Goal: Task Accomplishment & Management: Manage account settings

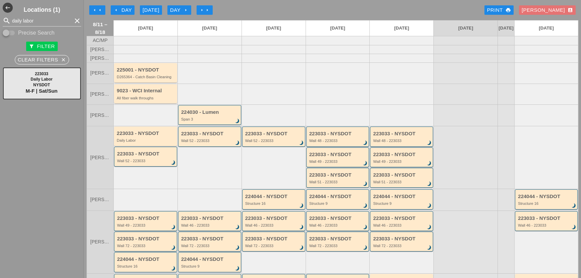
scroll to position [82, 0]
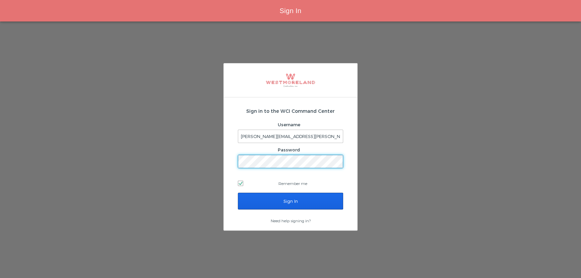
click at [260, 193] on input "Sign In" at bounding box center [290, 201] width 105 height 17
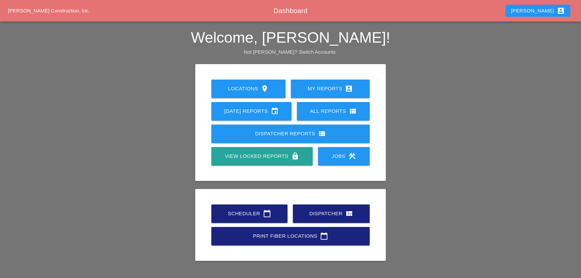
click at [266, 210] on icon "calendar_today" at bounding box center [267, 213] width 8 height 8
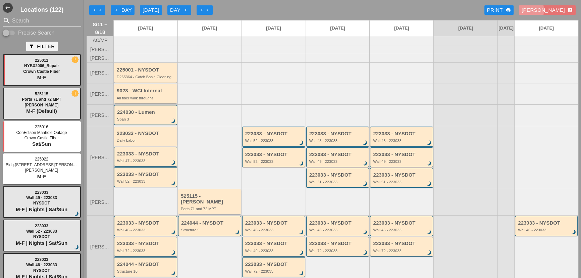
click at [553, 9] on div "Seth account_box" at bounding box center [547, 10] width 51 height 8
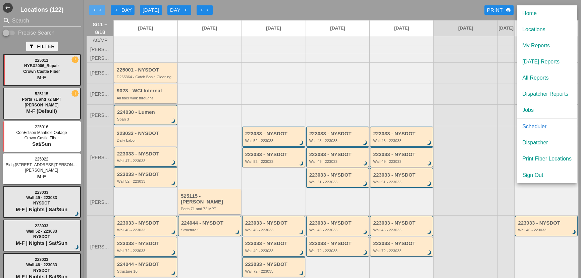
click at [98, 8] on icon "arrow_left" at bounding box center [99, 9] width 5 height 5
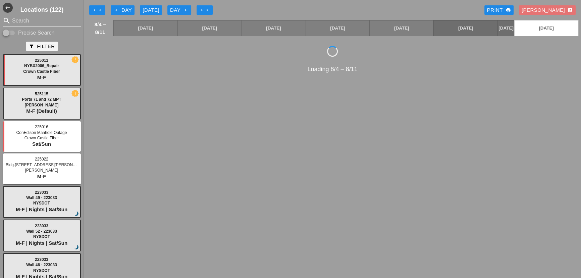
click at [114, 10] on icon "arrow_left" at bounding box center [115, 9] width 5 height 5
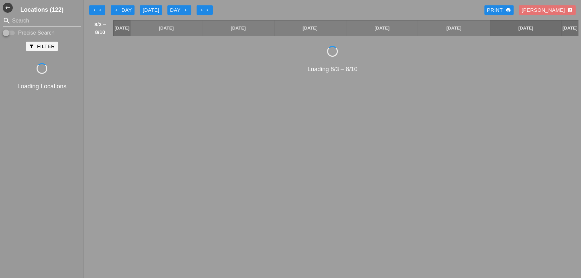
click at [114, 10] on icon "arrow_left" at bounding box center [115, 9] width 5 height 5
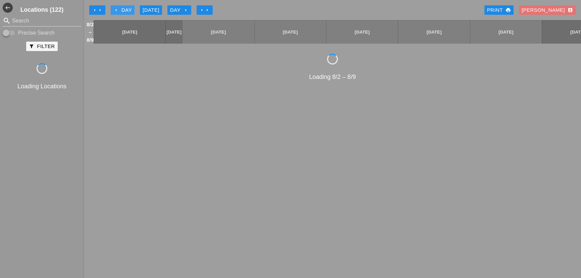
click at [114, 10] on icon "arrow_left" at bounding box center [115, 9] width 5 height 5
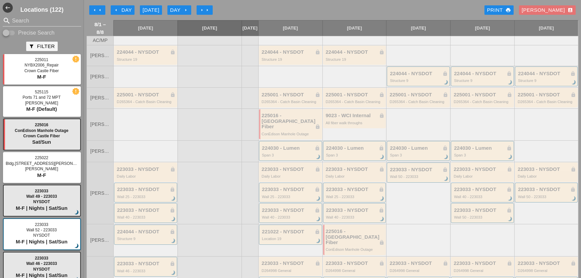
click at [101, 8] on icon "arrow_left" at bounding box center [99, 9] width 5 height 5
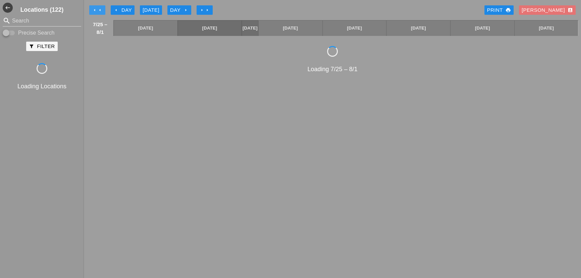
click at [101, 8] on icon "arrow_left" at bounding box center [99, 9] width 5 height 5
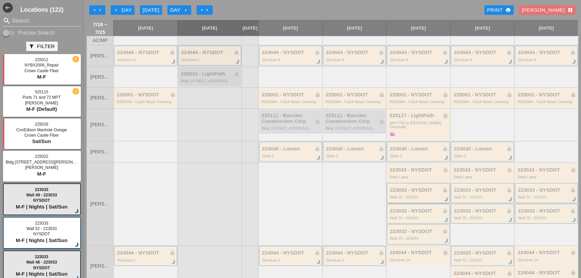
click at [420, 193] on div "223033 - NYSDOT lock Wall 16 - 223033 brightness_3" at bounding box center [419, 193] width 58 height 12
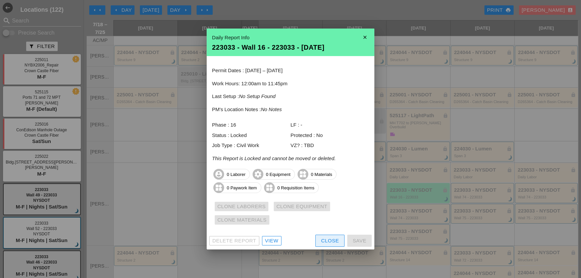
click at [316, 239] on button "Close" at bounding box center [329, 240] width 29 height 12
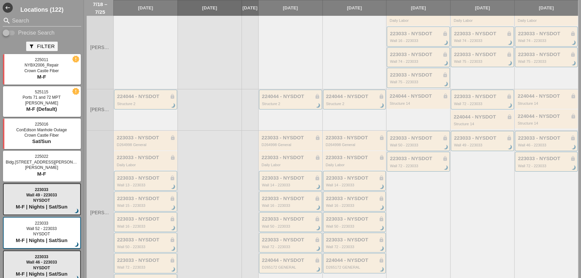
scroll to position [152, 0]
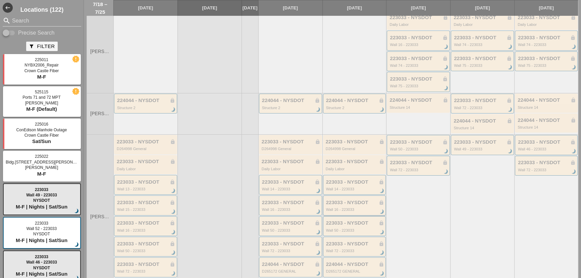
click at [332, 208] on div "Wall 16 - 223033" at bounding box center [355, 209] width 58 height 4
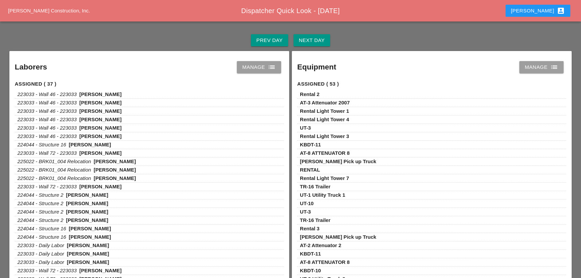
click at [314, 40] on div "Next Day" at bounding box center [312, 41] width 26 height 8
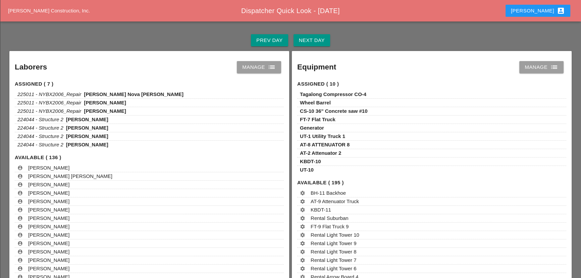
click at [531, 67] on div "Manage list" at bounding box center [542, 67] width 34 height 8
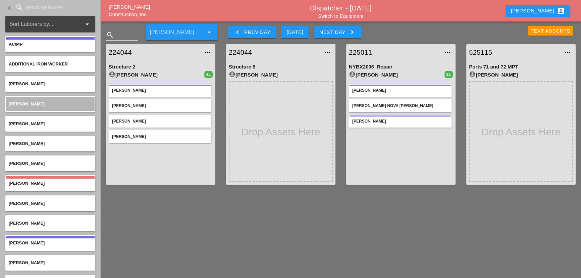
click at [263, 27] on button "keyboard_arrow_left Prev Day" at bounding box center [252, 32] width 48 height 12
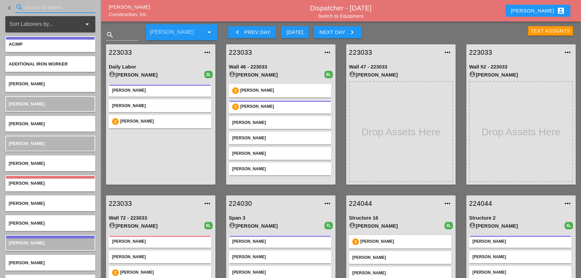
click at [64, 8] on input "Search for laborer" at bounding box center [55, 7] width 61 height 11
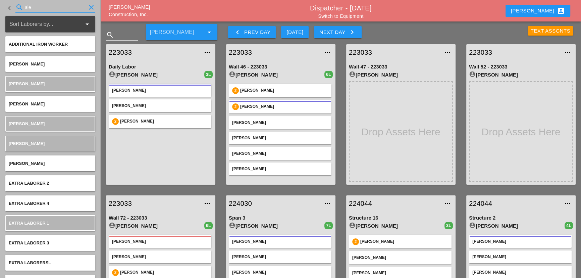
type input "alex"
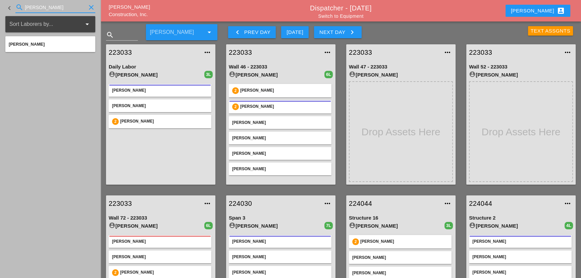
click at [90, 7] on icon "clear" at bounding box center [91, 7] width 8 height 8
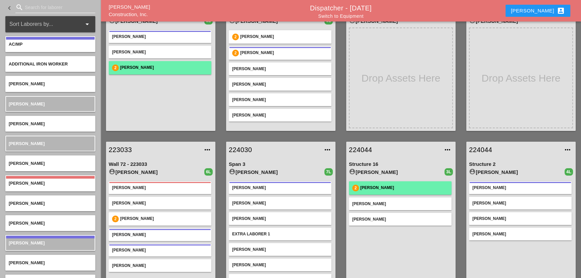
scroll to position [61, 0]
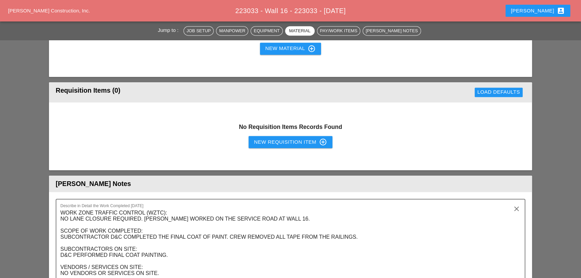
scroll to position [518, 0]
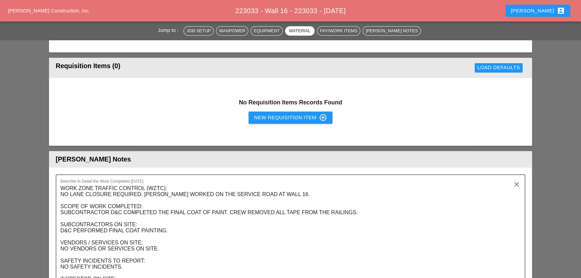
click at [264, 122] on button "New Requisition Item control_point" at bounding box center [291, 117] width 84 height 12
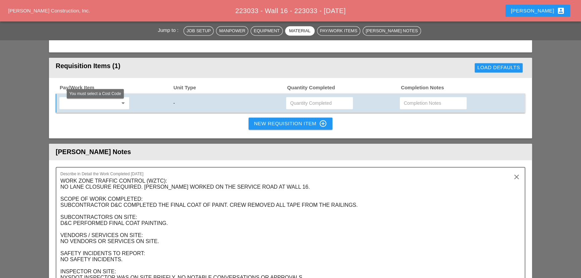
click at [114, 105] on input "text" at bounding box center [89, 103] width 56 height 11
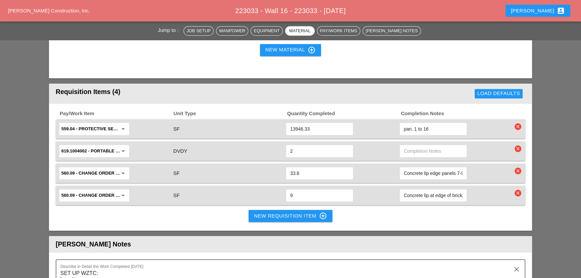
scroll to position [640, 0]
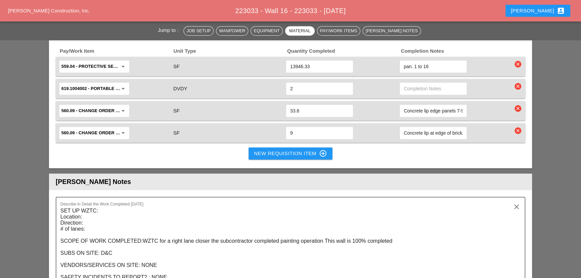
click at [273, 144] on div "Pay/Work Item Unit Type Quantity Completed Completion Notes 559.04 - Protective…" at bounding box center [290, 104] width 483 height 127
click at [273, 155] on div "New Requisition Item control_point" at bounding box center [290, 153] width 73 height 8
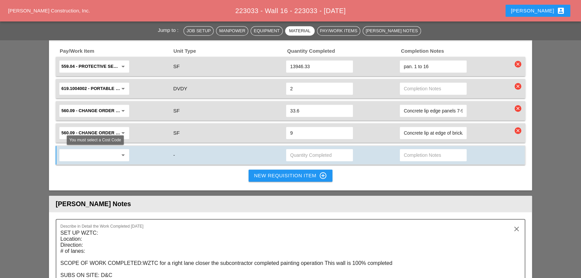
click at [79, 151] on input "text" at bounding box center [89, 155] width 56 height 11
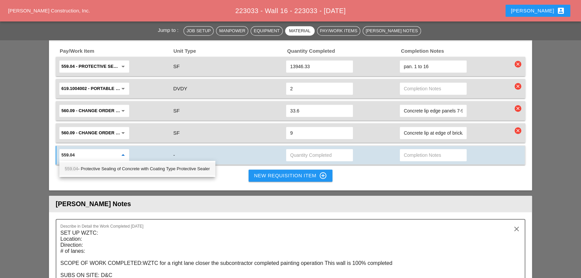
click at [94, 172] on div "559.04 - Protective Sealing of Concrete with Coating Type Protective Sealer" at bounding box center [137, 169] width 145 height 8
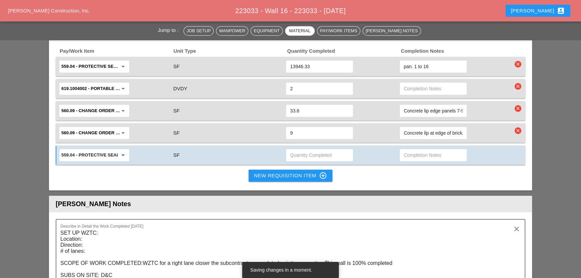
type input "559.04 - Protective Sealing of Concrete with Coating Type Protective Sealer"
click at [296, 156] on input "text" at bounding box center [319, 155] width 59 height 11
type input "284.7"
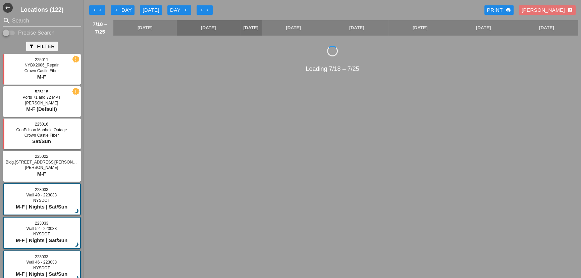
click at [207, 8] on icon "arrow_right" at bounding box center [207, 9] width 5 height 5
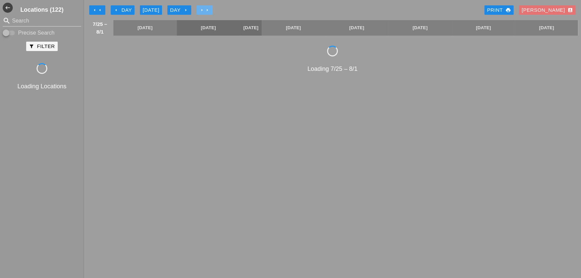
click at [207, 8] on icon "arrow_right" at bounding box center [207, 9] width 5 height 5
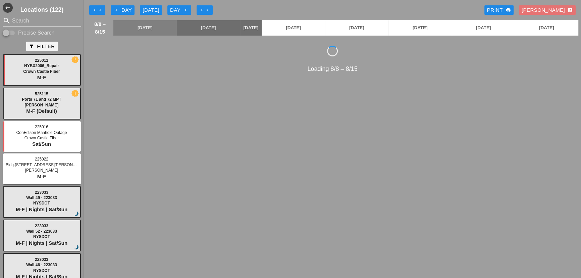
click at [184, 8] on icon "arrow_right" at bounding box center [185, 9] width 5 height 5
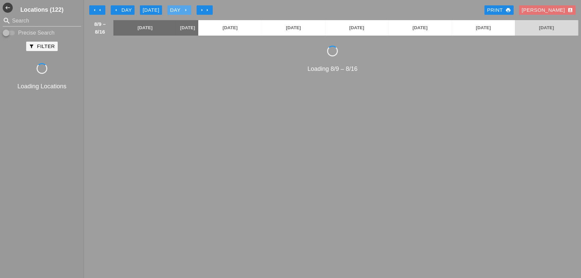
click at [184, 8] on icon "arrow_right" at bounding box center [185, 9] width 5 height 5
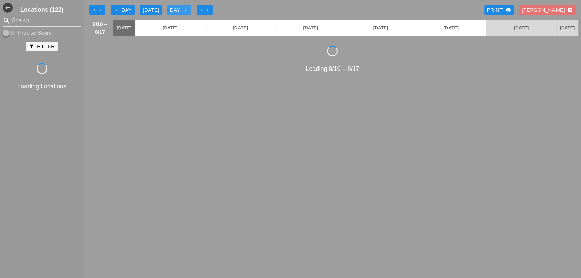
click at [184, 8] on icon "arrow_right" at bounding box center [185, 9] width 5 height 5
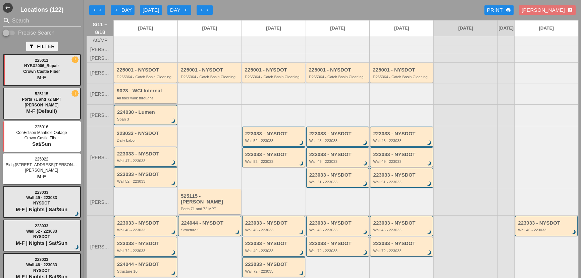
click at [123, 7] on div "arrow_left Day" at bounding box center [122, 10] width 18 height 8
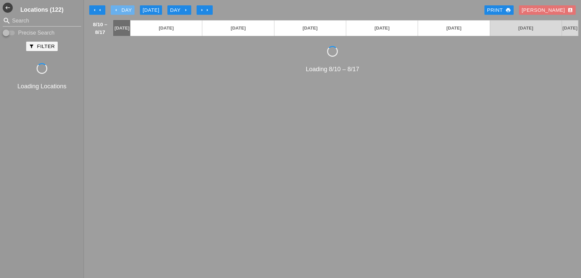
click at [123, 7] on div "arrow_left Day" at bounding box center [122, 10] width 18 height 8
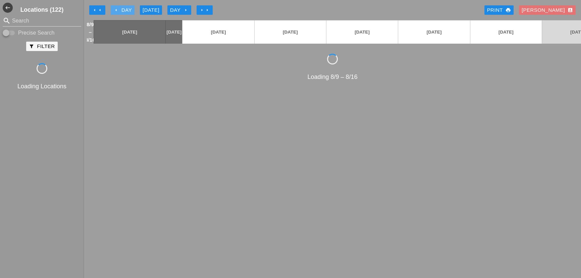
click at [123, 7] on div "arrow_left Day" at bounding box center [122, 10] width 18 height 8
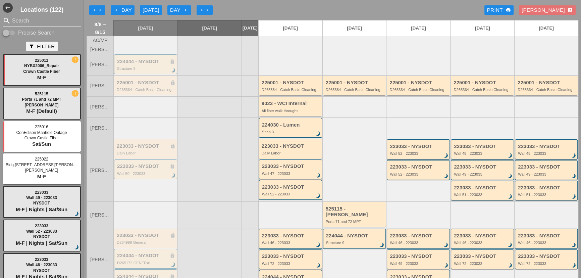
click at [187, 7] on icon "arrow_right" at bounding box center [185, 9] width 5 height 5
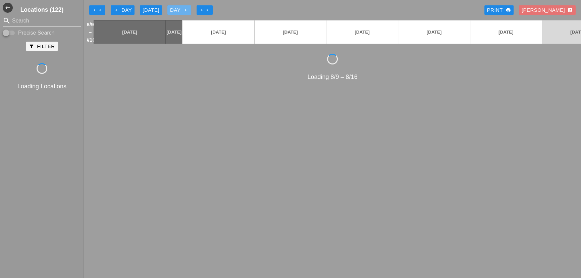
click at [187, 7] on icon "arrow_right" at bounding box center [185, 9] width 5 height 5
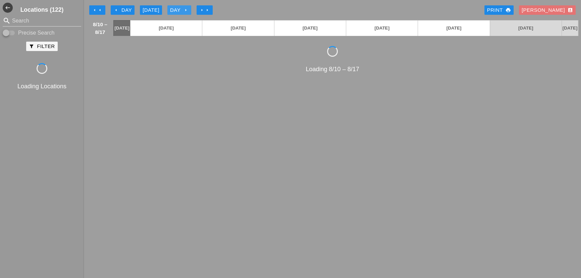
click at [187, 7] on icon "arrow_right" at bounding box center [185, 9] width 5 height 5
